Goal: Task Accomplishment & Management: Manage account settings

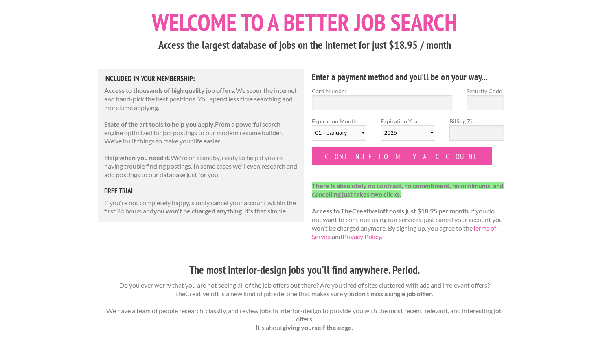
scroll to position [40, 0]
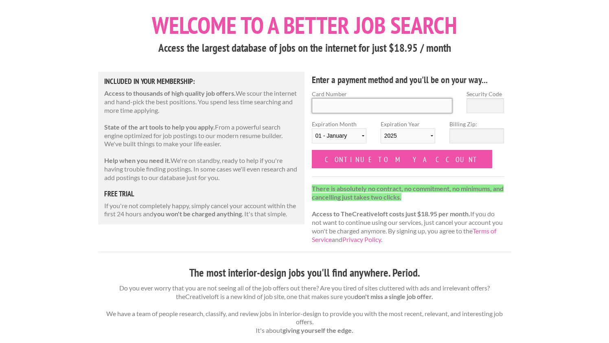
click at [353, 104] on input "Card Number" at bounding box center [382, 105] width 141 height 15
type input "4266841861919916"
type input "327"
select select "02"
select select "2030"
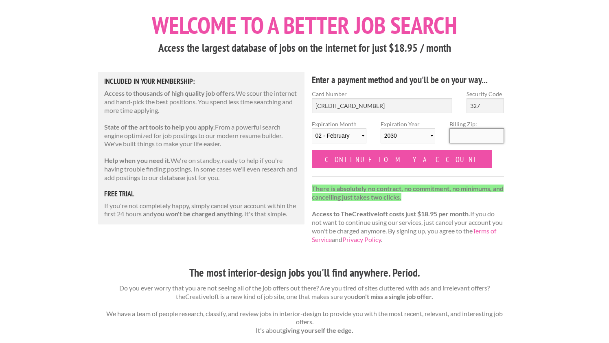
click at [465, 143] on input "Billing Zip:" at bounding box center [477, 135] width 55 height 15
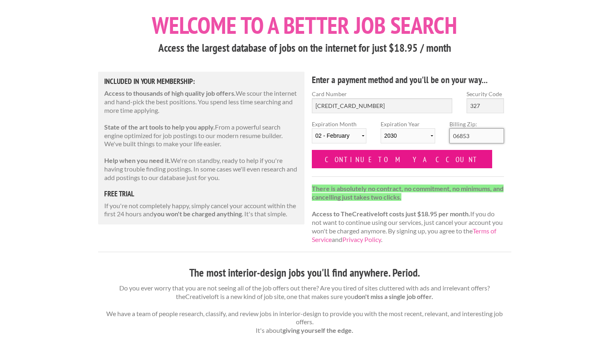
type input "06853"
click at [370, 157] on input "Continue to my account" at bounding box center [402, 159] width 181 height 18
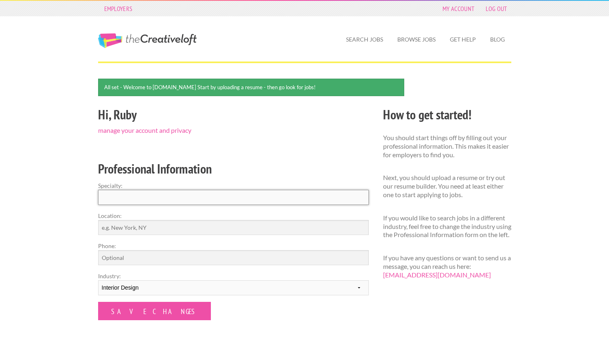
click at [196, 191] on input "Specialty:" at bounding box center [233, 197] width 271 height 15
type input "Interior Design"
click at [167, 259] on input "Phone:" at bounding box center [233, 257] width 271 height 15
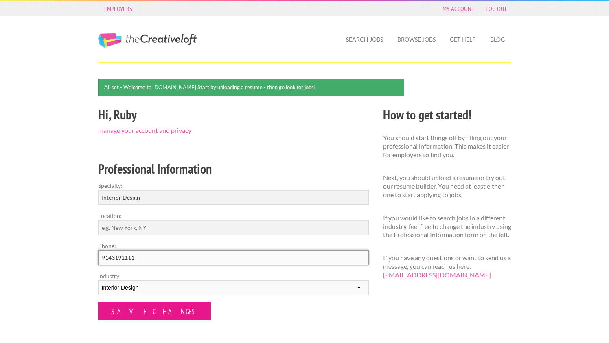
type input "9143191111"
click at [123, 313] on input "Save Changes" at bounding box center [154, 311] width 113 height 18
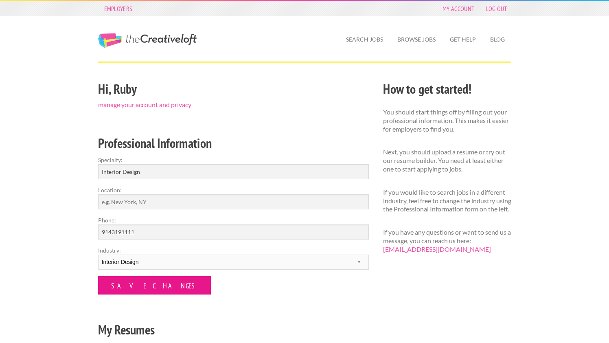
click at [129, 289] on input "Save Changes" at bounding box center [154, 285] width 113 height 18
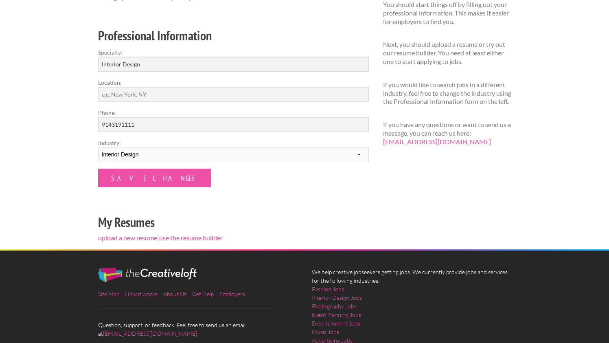
scroll to position [107, 0]
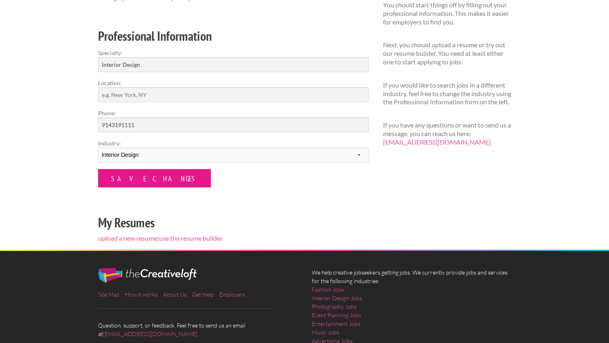
click at [141, 176] on input "Save Changes" at bounding box center [154, 178] width 113 height 18
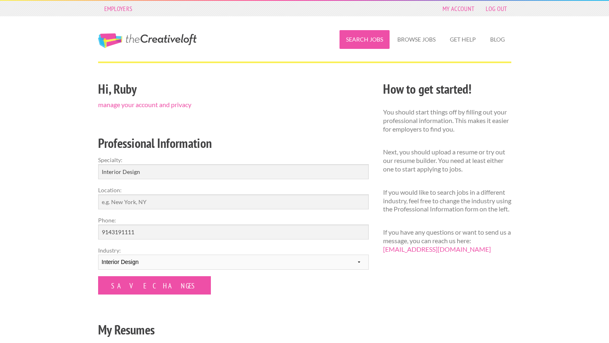
click at [374, 40] on link "Search Jobs" at bounding box center [365, 39] width 50 height 19
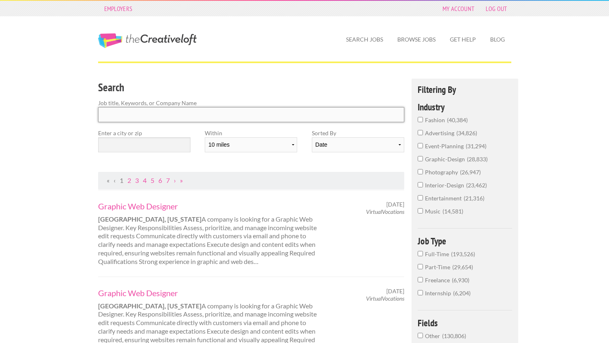
click at [180, 118] on input "Search" at bounding box center [251, 114] width 307 height 15
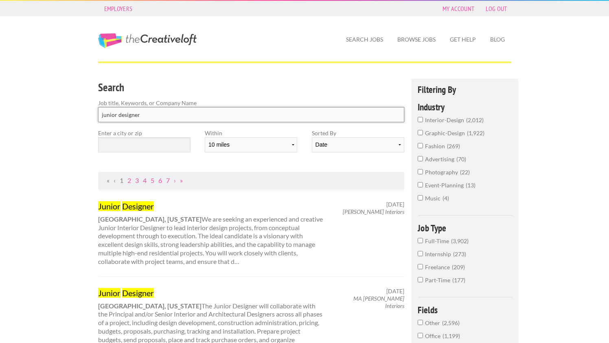
type input "junior designer"
click at [147, 144] on input "text" at bounding box center [144, 144] width 92 height 15
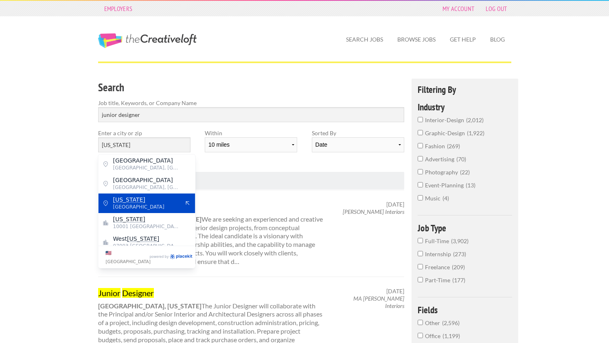
click at [162, 204] on span "United States of America" at bounding box center [146, 206] width 67 height 7
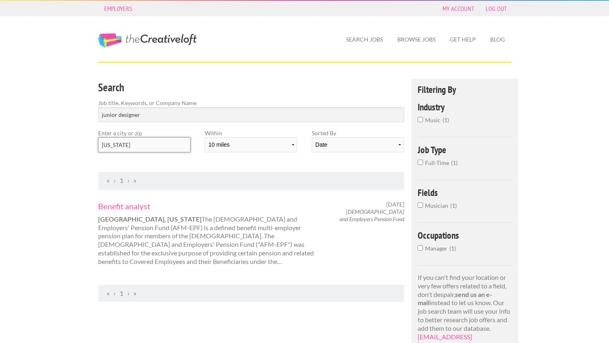
click at [130, 139] on input "New York" at bounding box center [144, 144] width 92 height 15
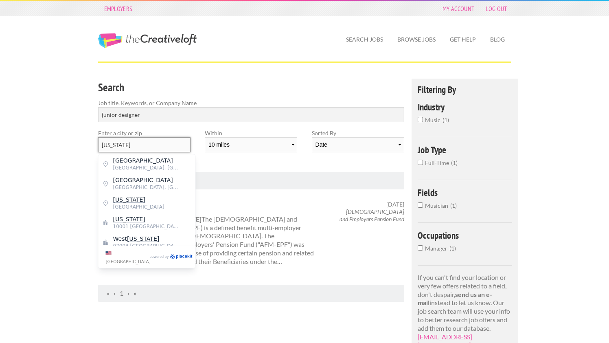
click at [130, 139] on input "New York" at bounding box center [144, 144] width 92 height 15
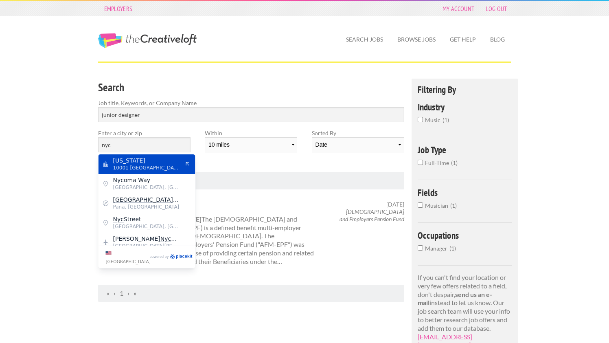
click at [145, 165] on span "10001 United States of America" at bounding box center [146, 167] width 67 height 7
type input "New York"
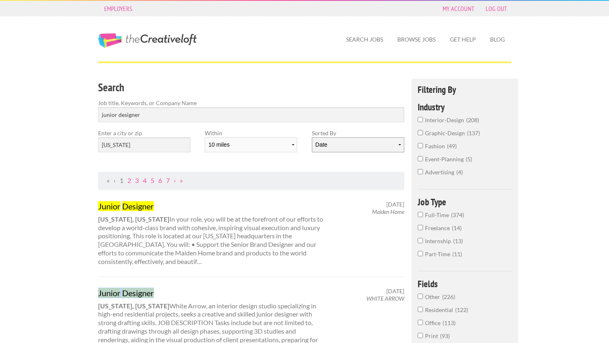
click at [334, 141] on select "Date Relevance" at bounding box center [358, 144] width 92 height 15
click at [312, 137] on select "Date Relevance" at bounding box center [358, 144] width 92 height 15
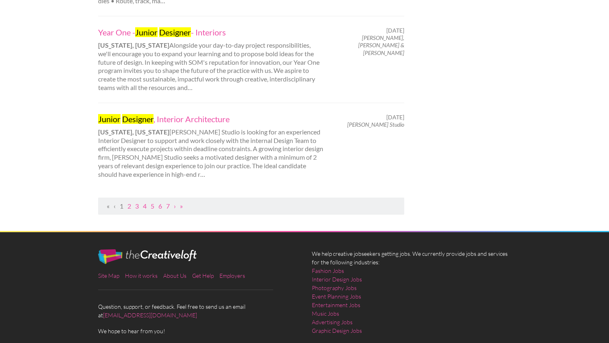
scroll to position [904, 0]
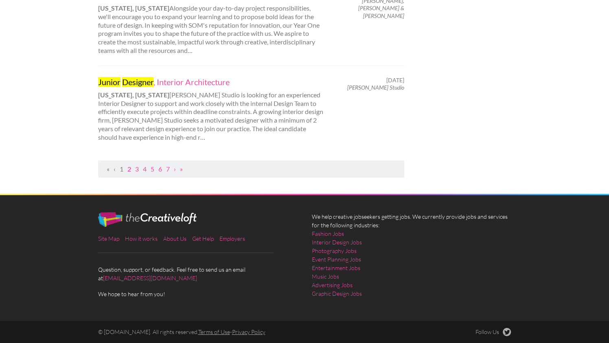
click at [129, 168] on link "2" at bounding box center [129, 169] width 4 height 8
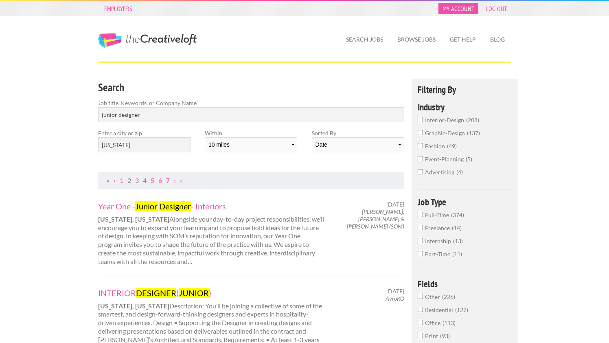
click at [461, 9] on link "My Account" at bounding box center [459, 8] width 40 height 11
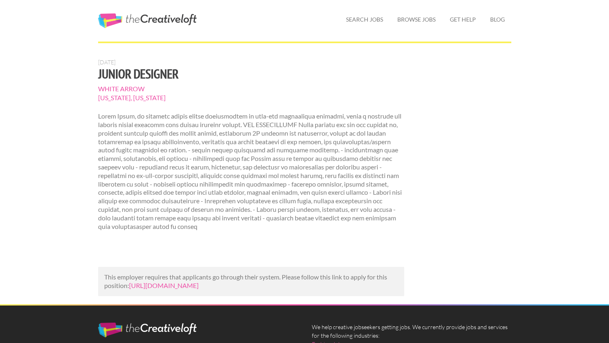
scroll to position [22, 0]
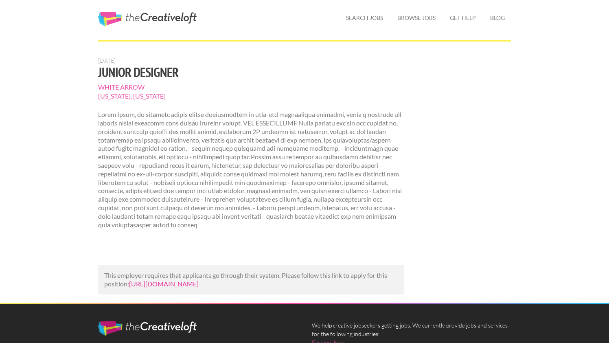
click at [199, 283] on link "[URL][DOMAIN_NAME]" at bounding box center [164, 284] width 70 height 8
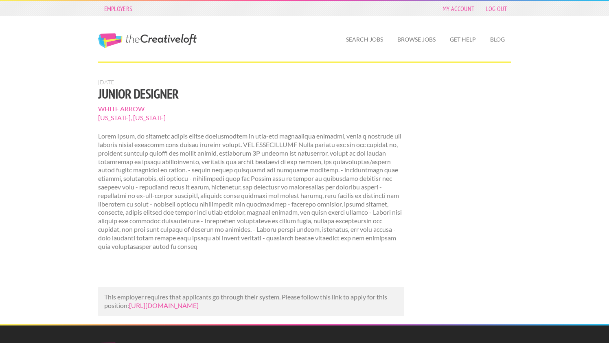
scroll to position [22, 0]
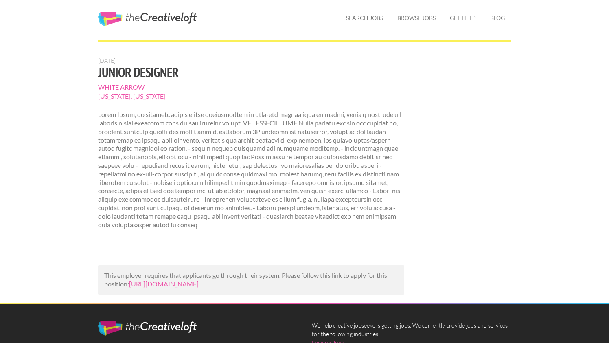
click at [261, 145] on p at bounding box center [251, 169] width 307 height 118
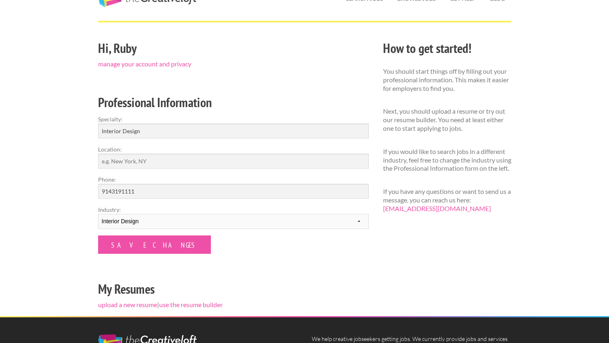
scroll to position [43, 0]
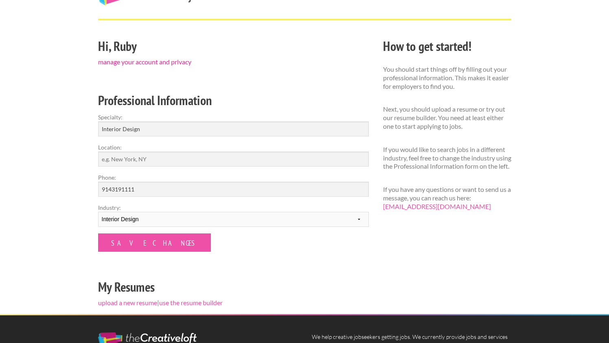
click at [162, 61] on link "manage your account and privacy" at bounding box center [144, 62] width 93 height 8
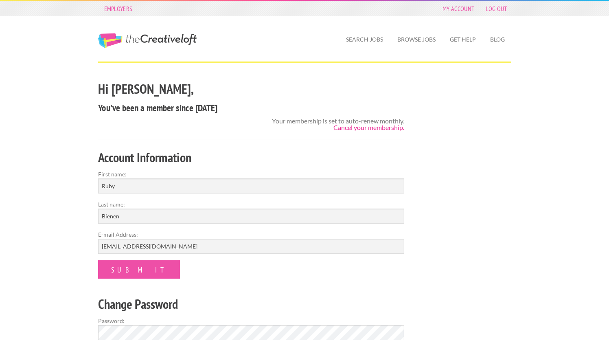
click at [378, 127] on link "Cancel your membership." at bounding box center [368, 127] width 71 height 8
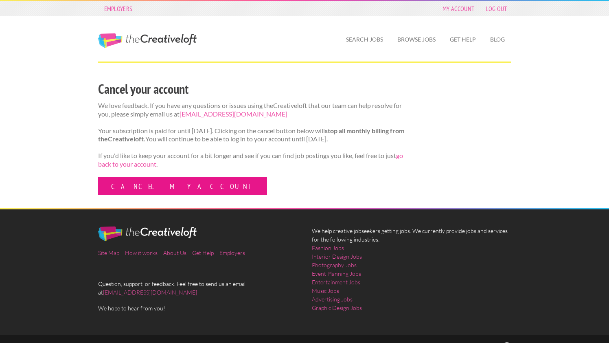
click at [156, 194] on link "Cancel my account" at bounding box center [182, 186] width 169 height 18
